Goal: Check status: Check status

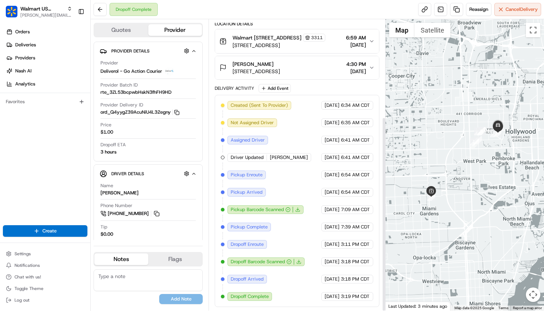
scroll to position [146, 0]
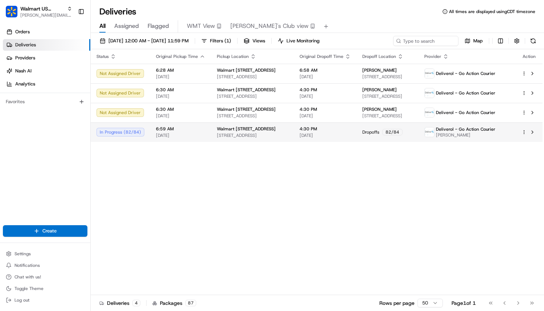
click at [156, 129] on span "6:59 AM" at bounding box center [180, 129] width 49 height 6
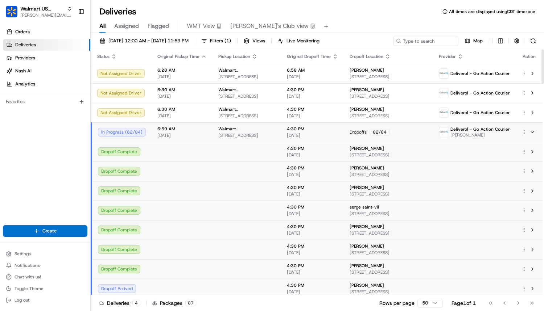
click at [125, 133] on div "In Progress ( 82 / 84 )" at bounding box center [122, 132] width 48 height 9
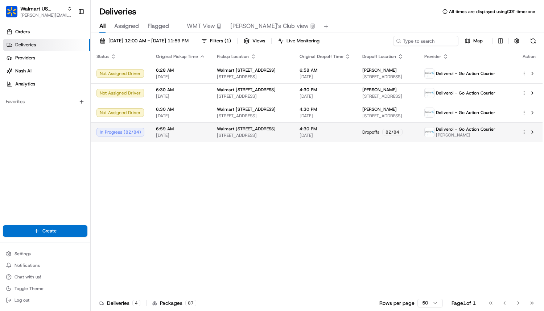
click at [125, 133] on div "In Progress ( 82 / 84 )" at bounding box center [120, 132] width 48 height 9
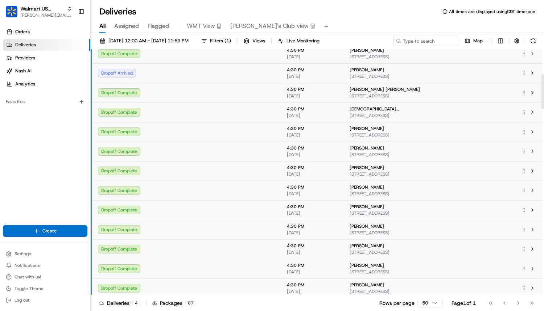
scroll to position [176, 0]
click at [107, 109] on div "Dropoff Arrived" at bounding box center [122, 112] width 48 height 9
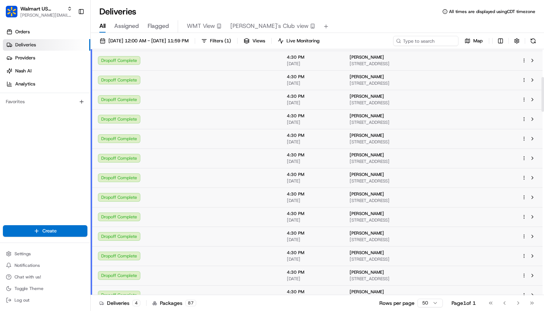
scroll to position [0, 0]
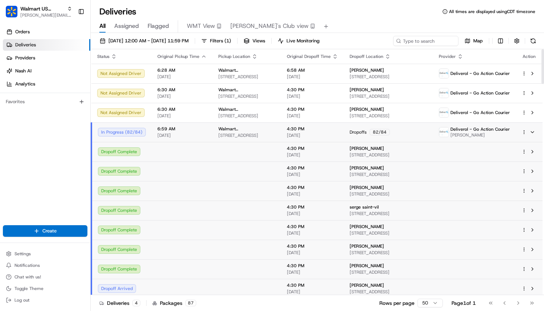
click at [186, 131] on span "6:59 AM" at bounding box center [181, 129] width 49 height 6
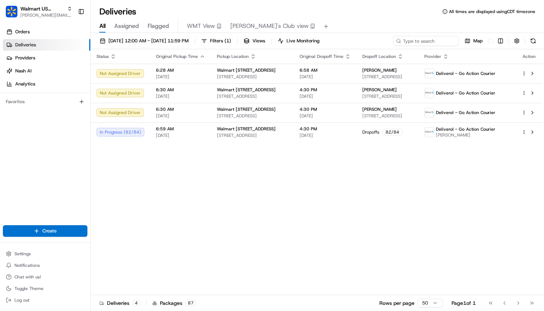
click at [126, 28] on span "Assigned" at bounding box center [126, 26] width 25 height 9
